Goal: Obtain resource: Download file/media

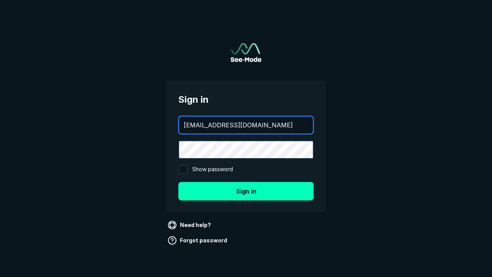
type input "[EMAIL_ADDRESS][DOMAIN_NAME]"
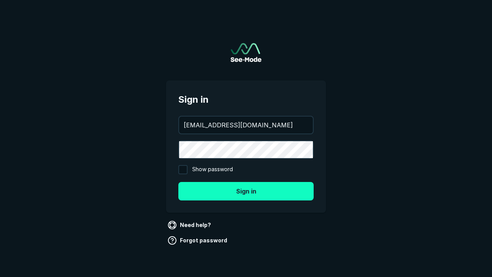
click at [246, 191] on button "Sign in" at bounding box center [246, 191] width 135 height 18
